Goal: Task Accomplishment & Management: Manage account settings

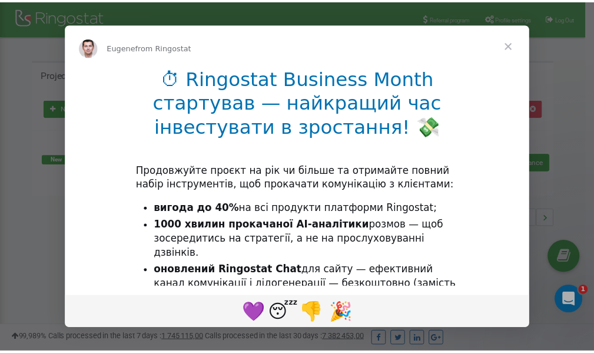
scroll to position [176, 0]
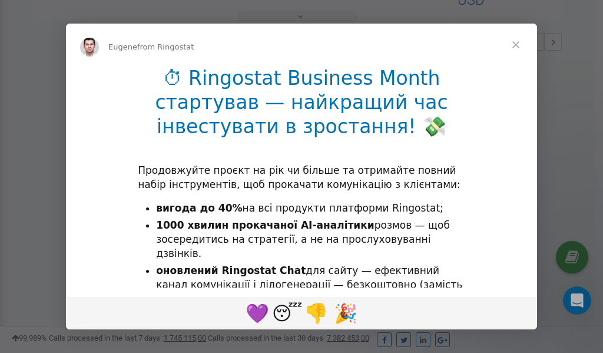
click at [518, 45] on span "Close" at bounding box center [516, 45] width 42 height 42
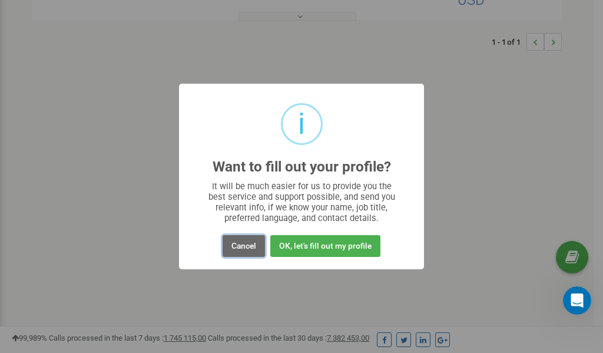
click at [241, 245] on button "Cancel" at bounding box center [244, 246] width 42 height 22
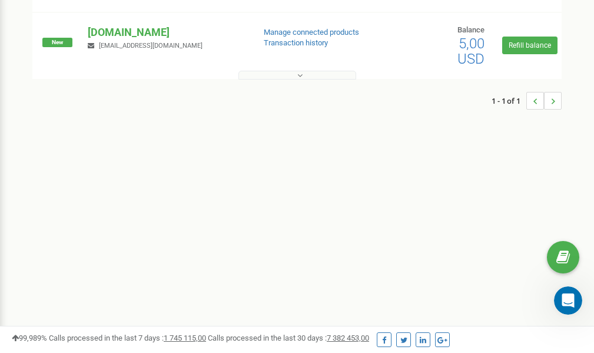
scroll to position [0, 0]
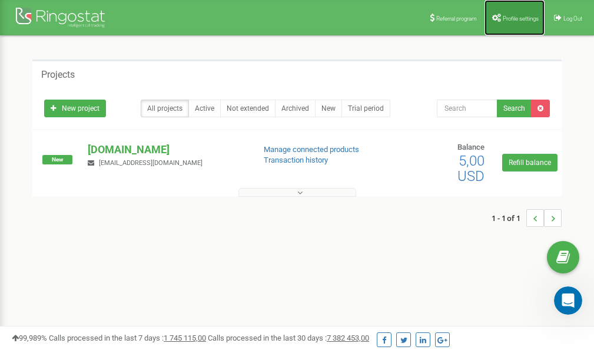
click at [515, 15] on span "Profile settings" at bounding box center [521, 18] width 36 height 6
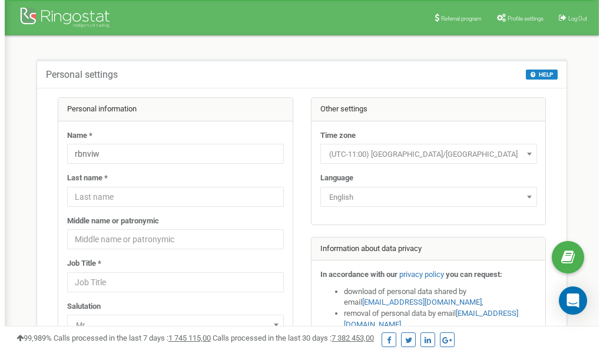
scroll to position [59, 0]
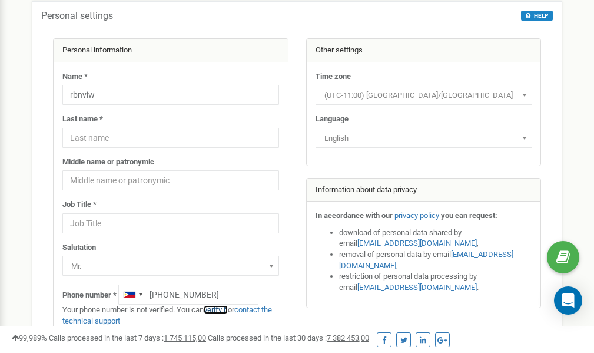
click at [219, 310] on link "verify it" at bounding box center [216, 309] width 24 height 9
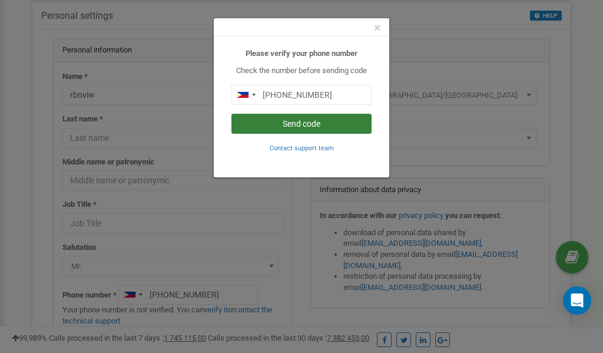
click at [309, 124] on button "Send code" at bounding box center [302, 124] width 140 height 20
